Goal: Find specific page/section: Find specific page/section

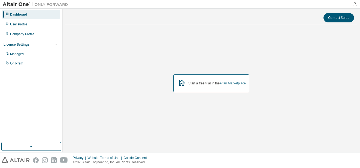
click at [233, 85] on link "Altair Marketplace" at bounding box center [233, 83] width 26 height 4
